Goal: Information Seeking & Learning: Learn about a topic

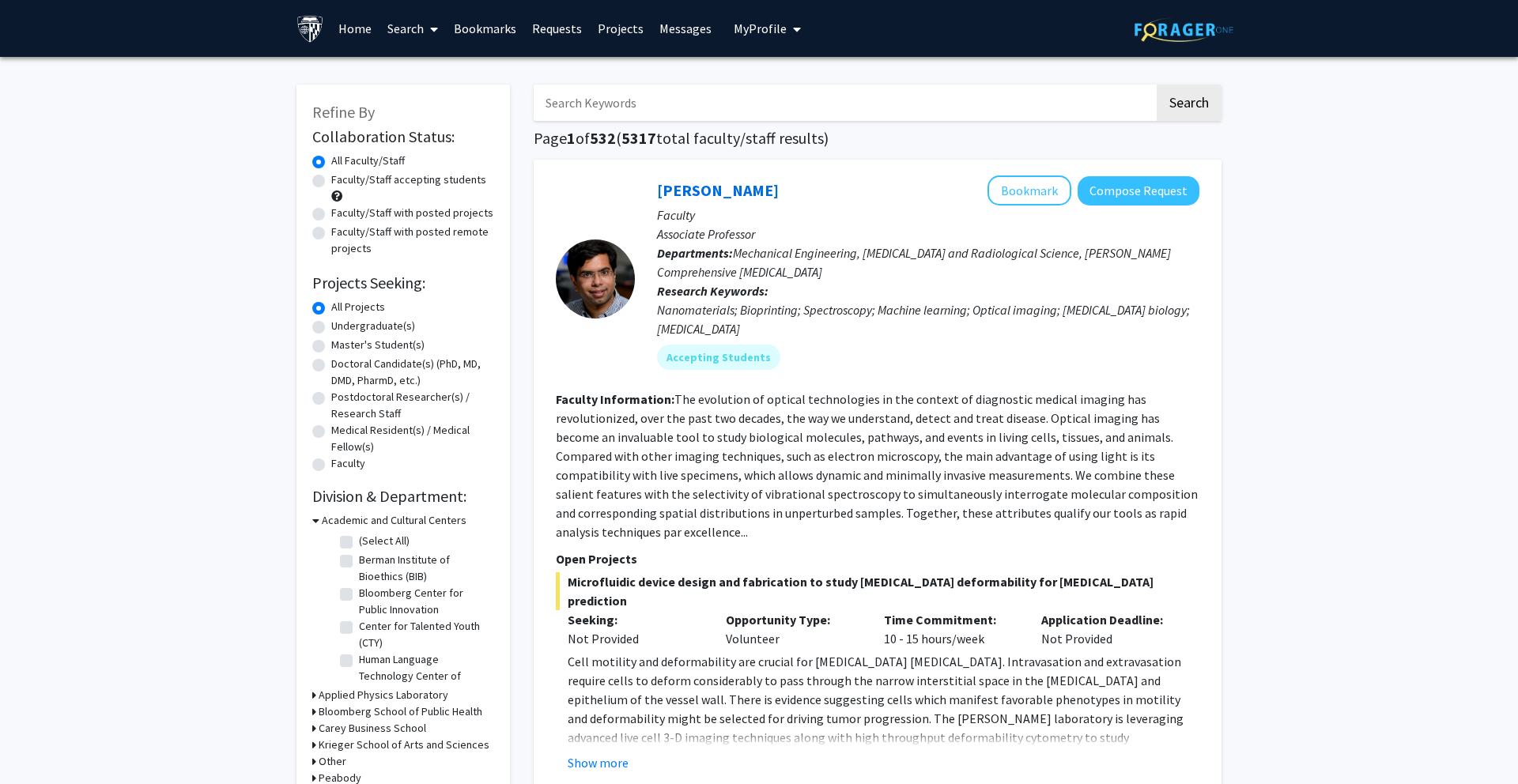
click at [785, 106] on input "Search Keywords" at bounding box center [845, 102] width 621 height 36
type input "longevity aging"
click at [1157, 84] on button "Search" at bounding box center [1189, 102] width 65 height 36
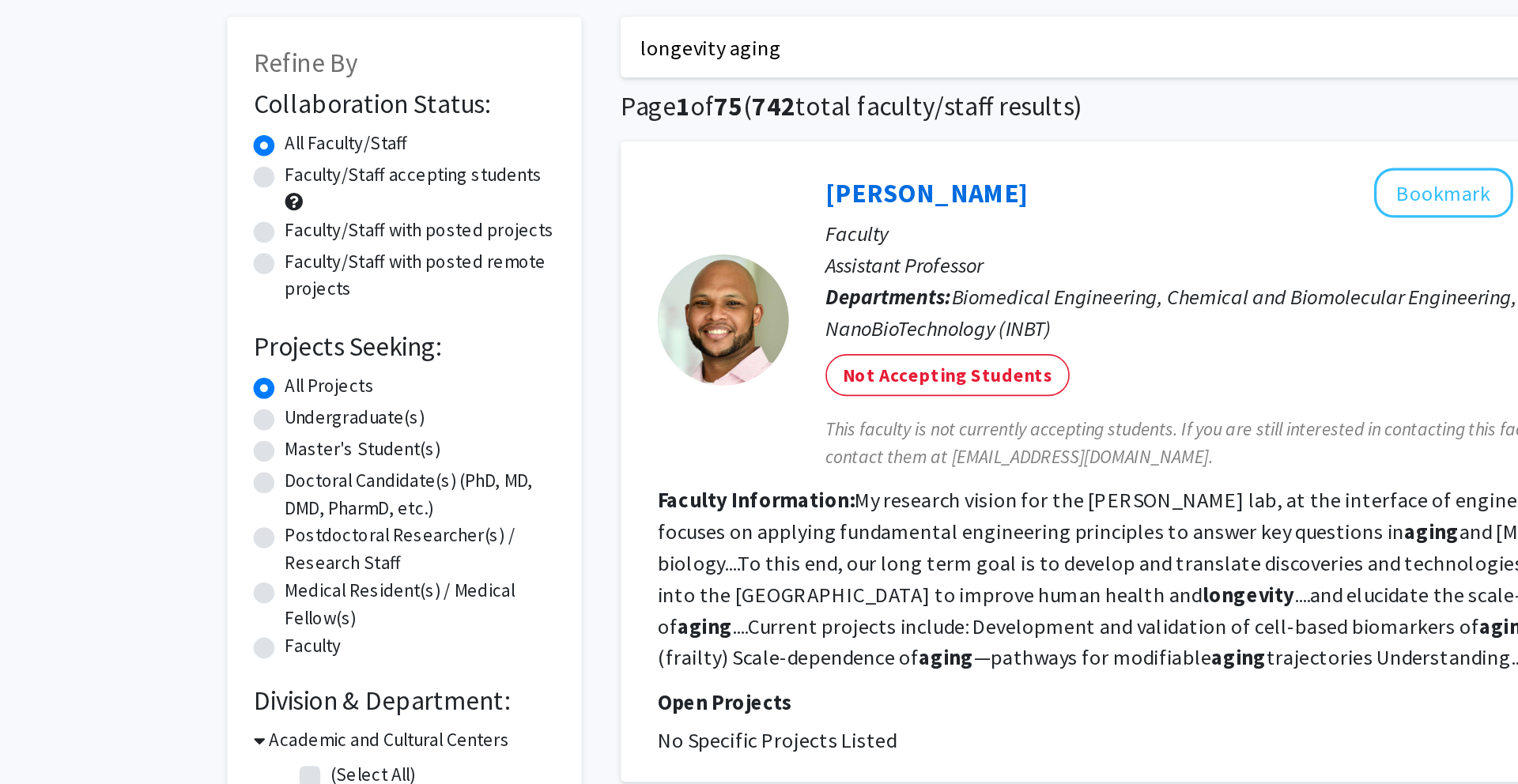
scroll to position [69, 0]
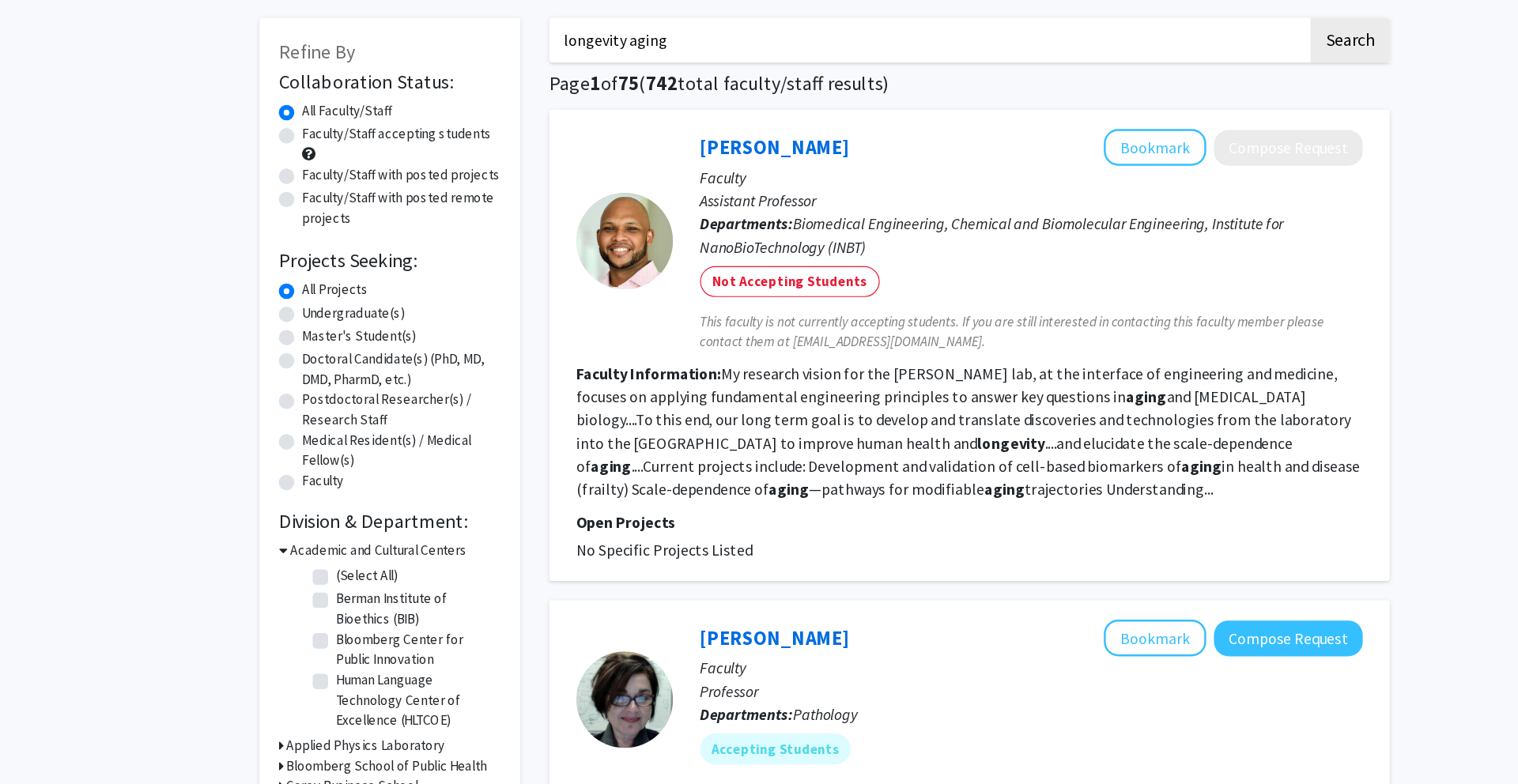
click at [331, 108] on label "Faculty/Staff accepting students" at bounding box center [408, 110] width 155 height 17
click at [331, 108] on input "Faculty/Staff accepting students" at bounding box center [336, 107] width 11 height 11
radio input "true"
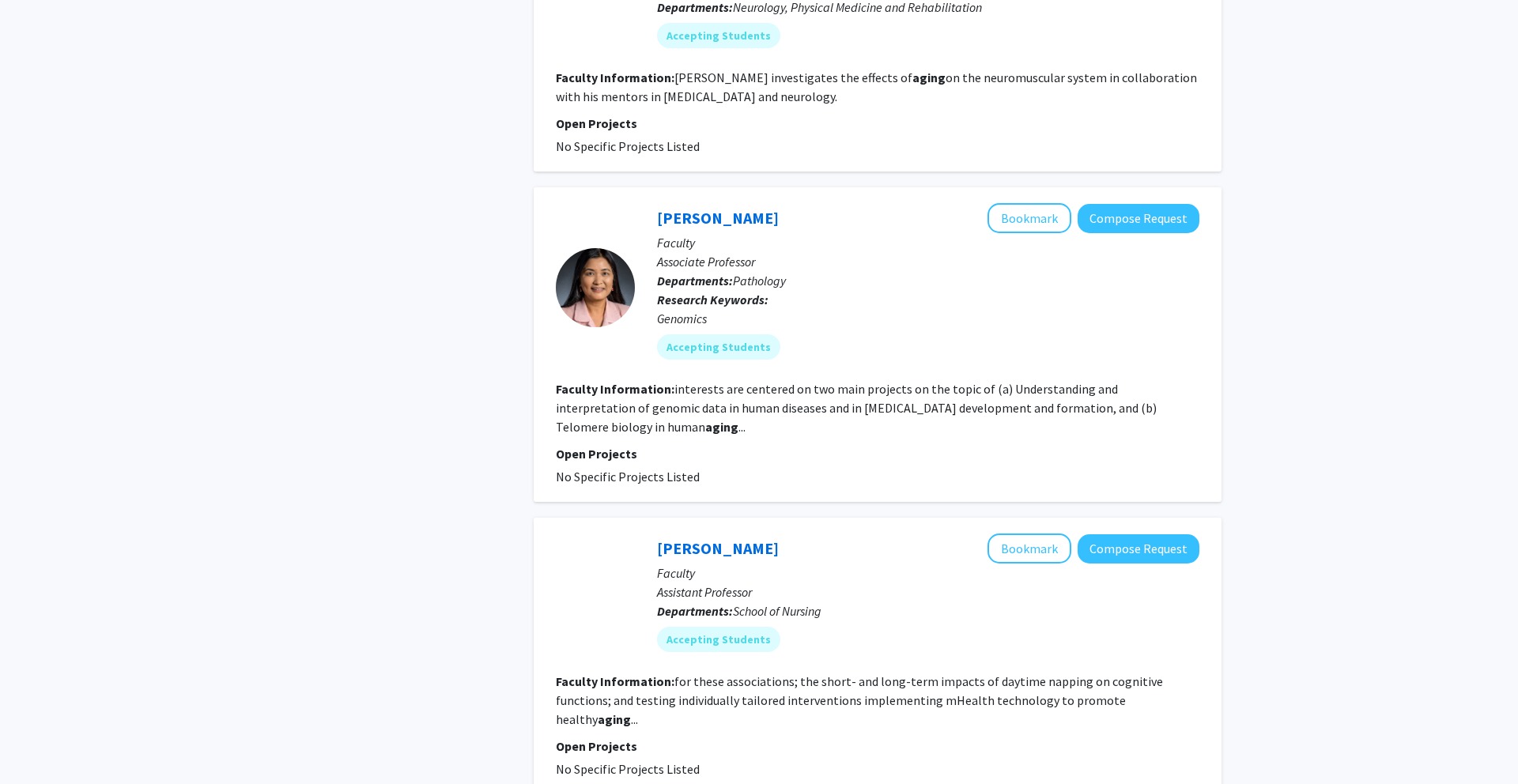
scroll to position [2686, 0]
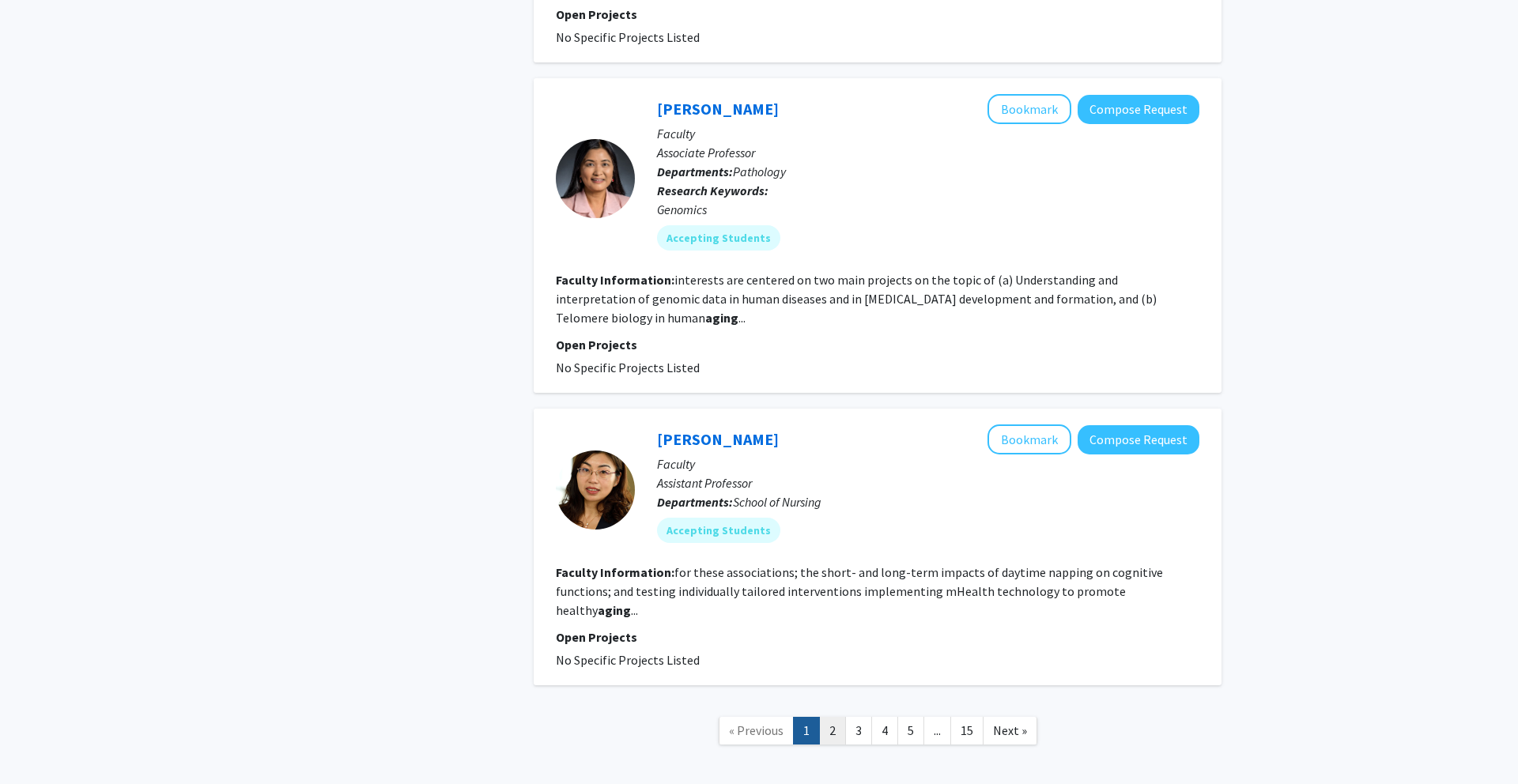
click at [835, 717] on link "2" at bounding box center [832, 730] width 27 height 27
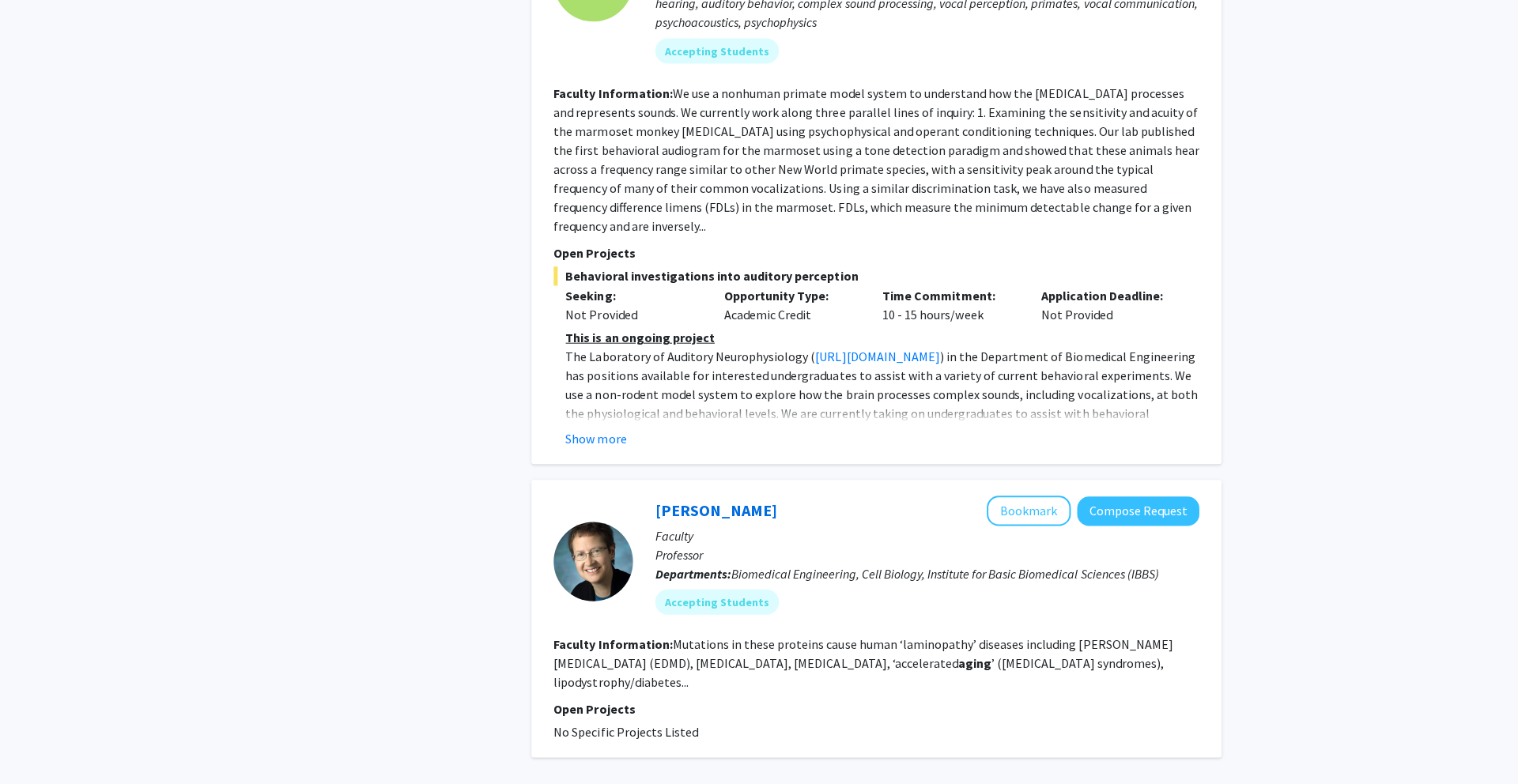
scroll to position [3430, 0]
